Goal: Ask a question

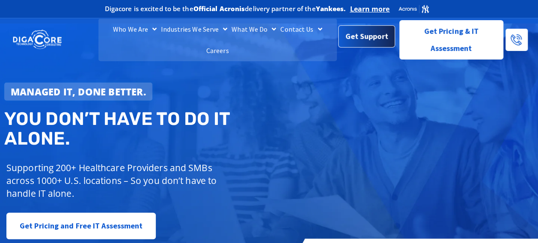
click at [357, 39] on span "Get Support" at bounding box center [366, 36] width 43 height 17
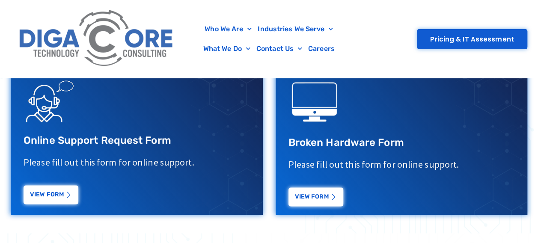
scroll to position [505, 0]
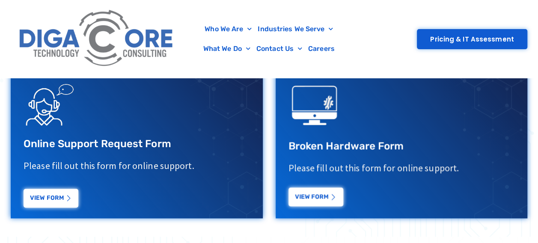
click at [309, 198] on link "View Form" at bounding box center [315, 196] width 55 height 19
click at [312, 200] on link "View Form" at bounding box center [315, 196] width 55 height 19
